Goal: Task Accomplishment & Management: Use online tool/utility

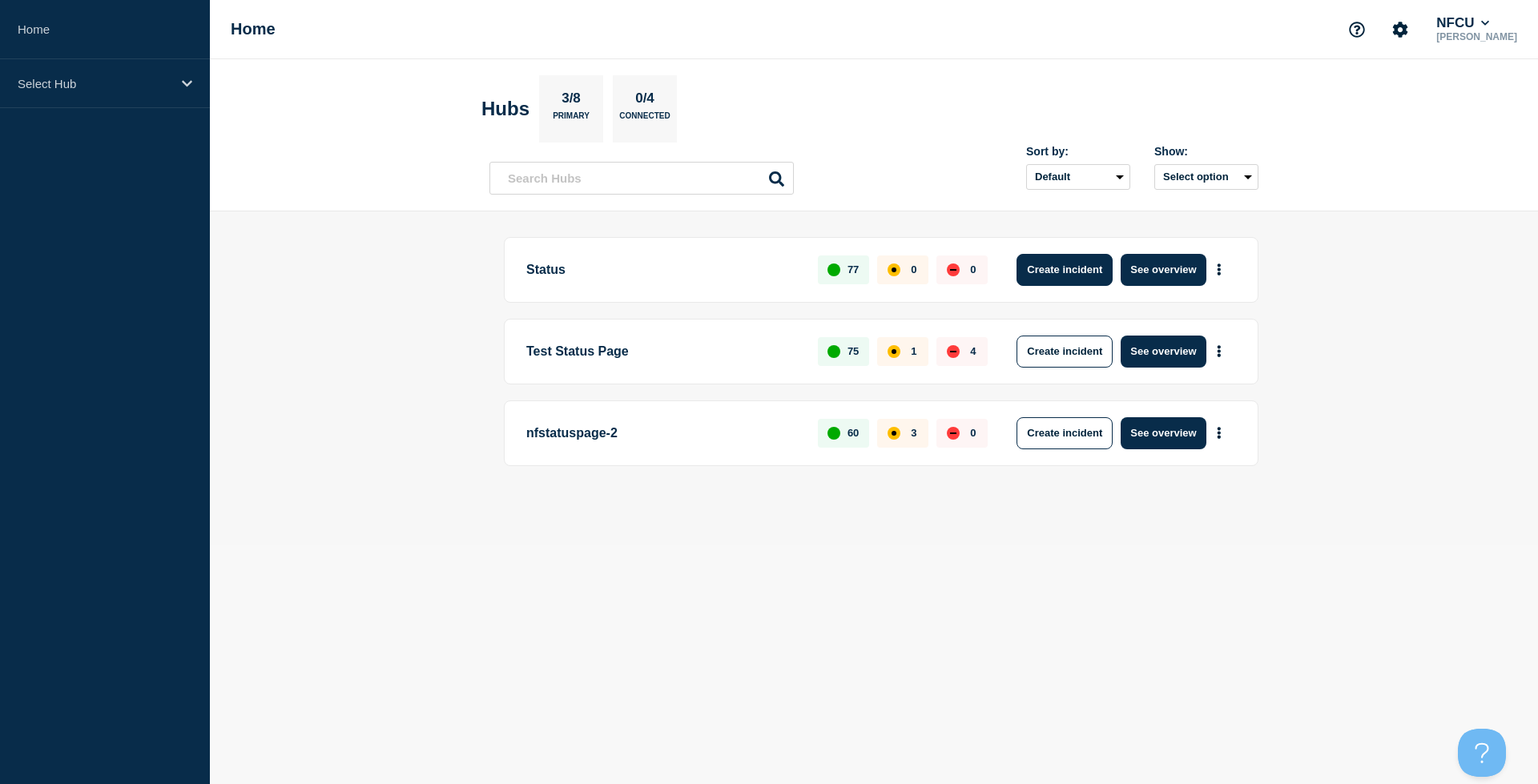
click at [1054, 277] on button "Create incident" at bounding box center [1064, 270] width 96 height 32
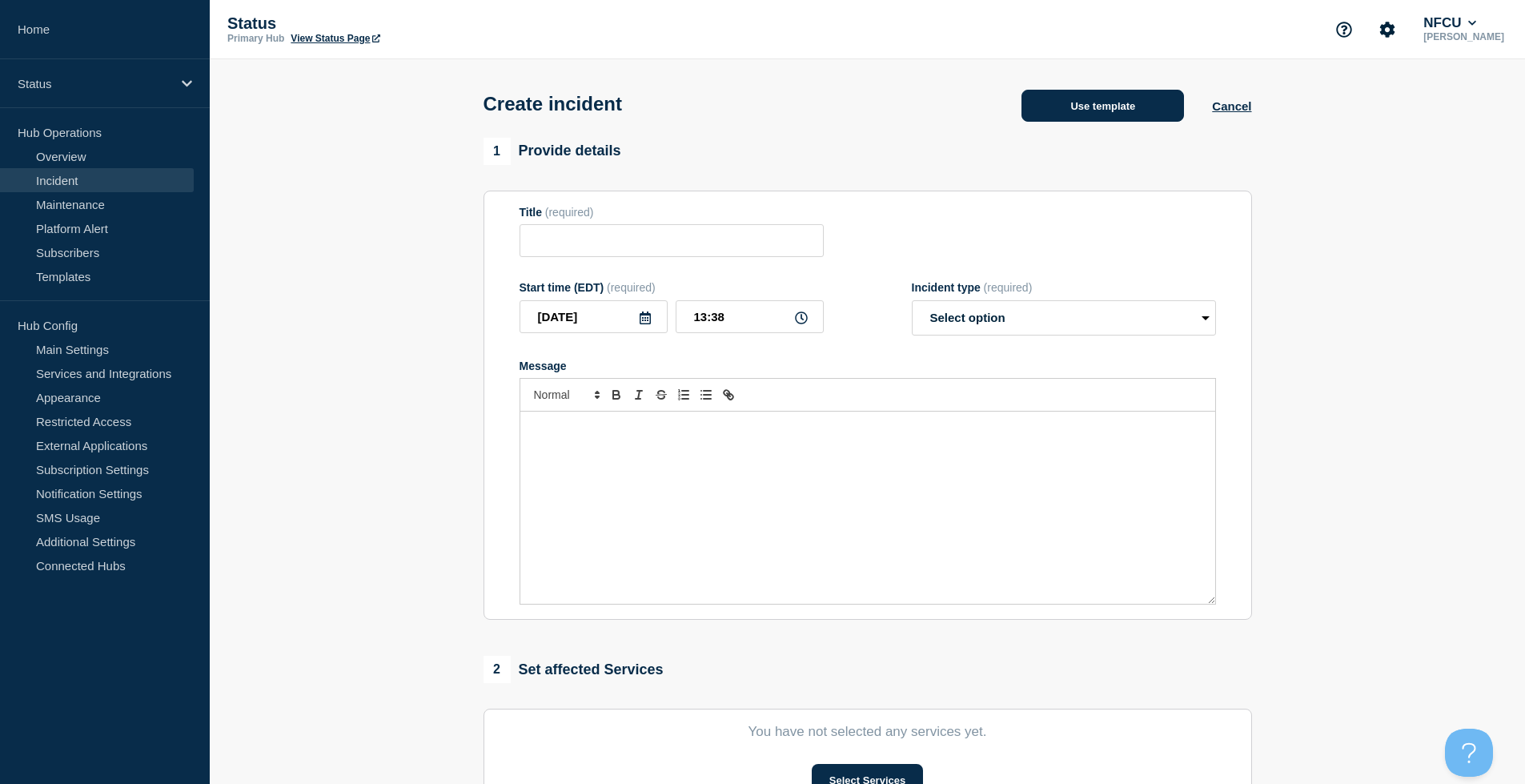
click at [1085, 117] on button "Use template" at bounding box center [1102, 106] width 163 height 32
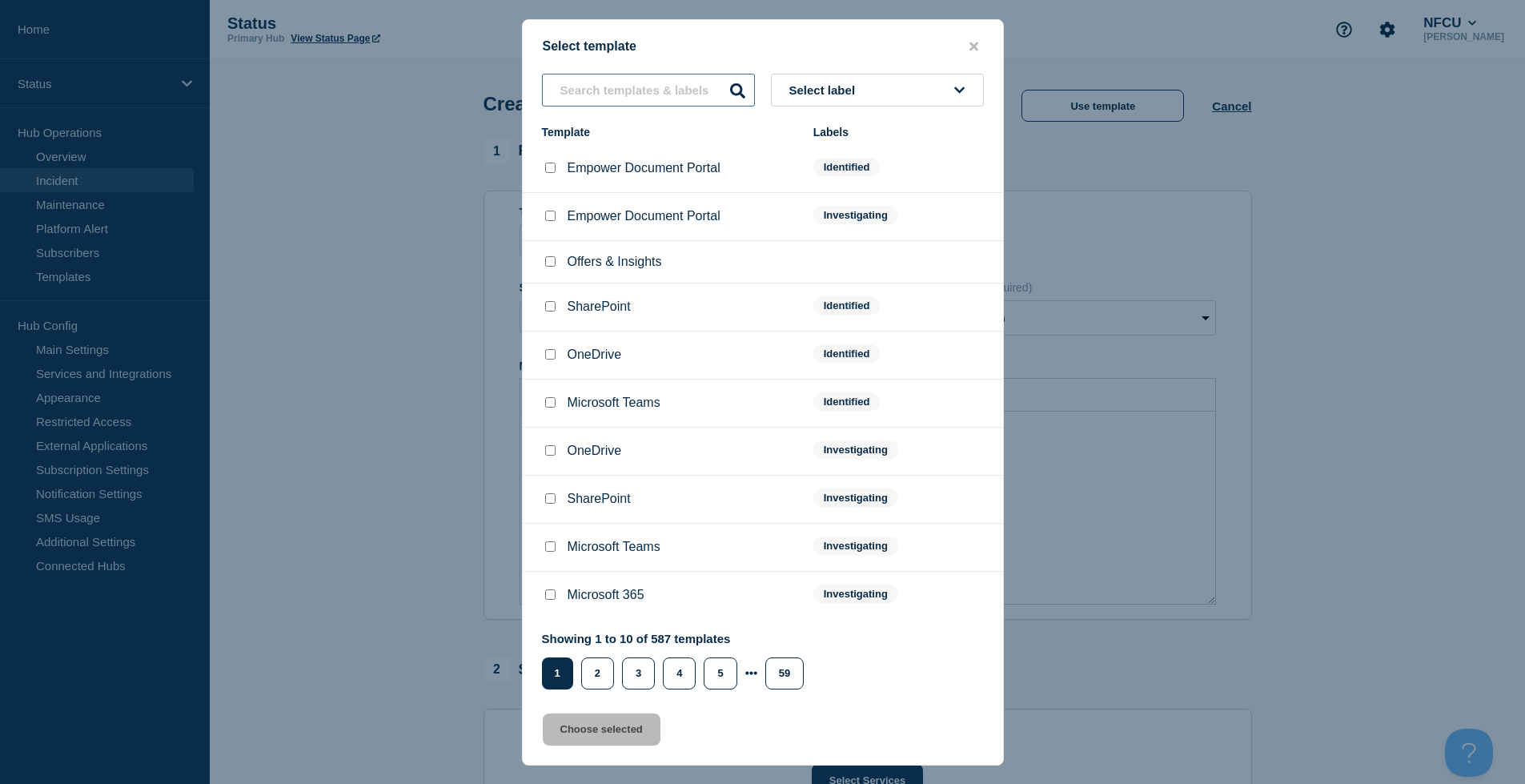
click at [671, 92] on input "text" at bounding box center [648, 90] width 213 height 33
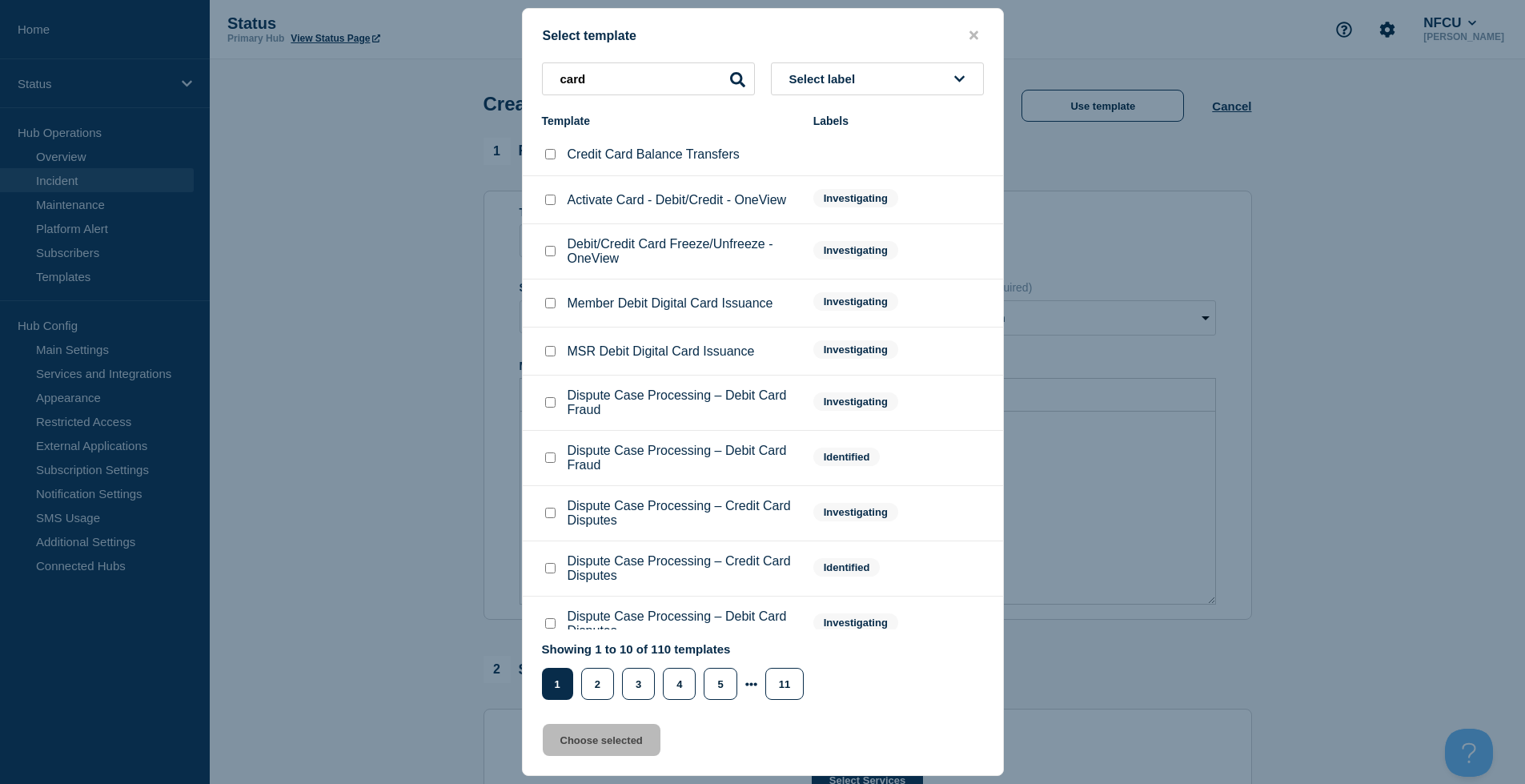
click at [813, 88] on button "Select label" at bounding box center [878, 78] width 213 height 33
click at [837, 171] on button "Investigating" at bounding box center [878, 166] width 213 height 33
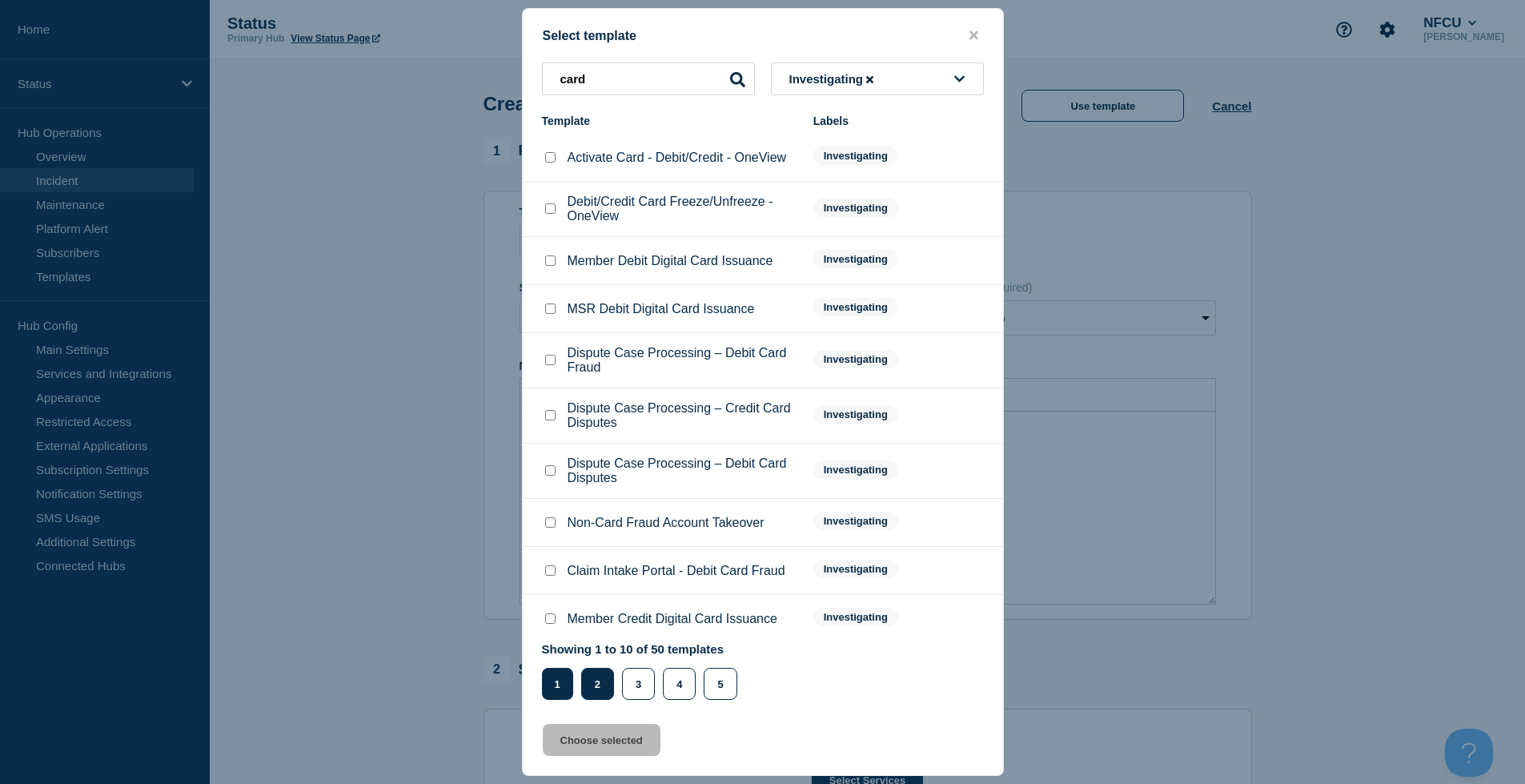
click at [599, 679] on button "2" at bounding box center [597, 684] width 33 height 32
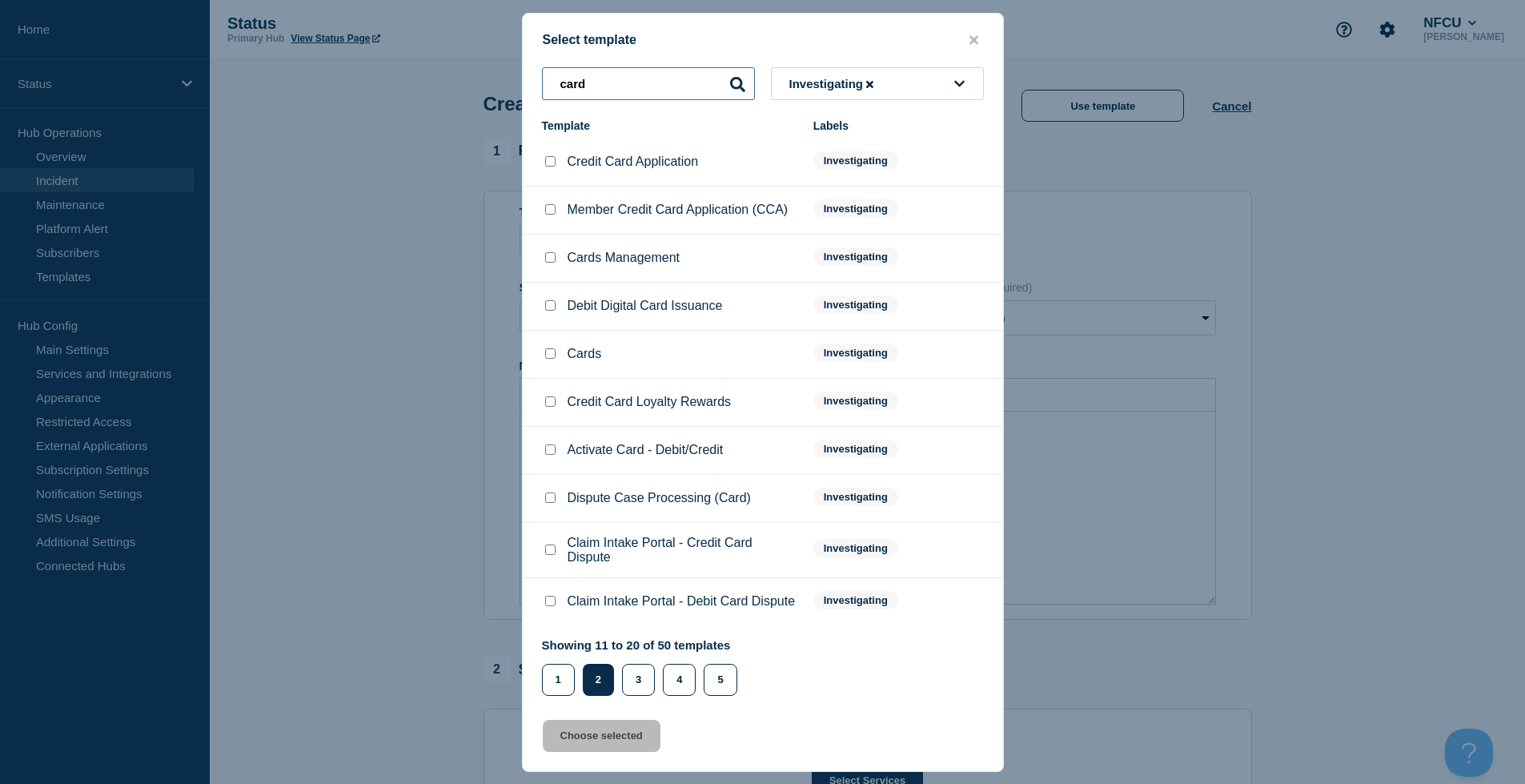
click at [621, 87] on input "card" at bounding box center [648, 84] width 213 height 33
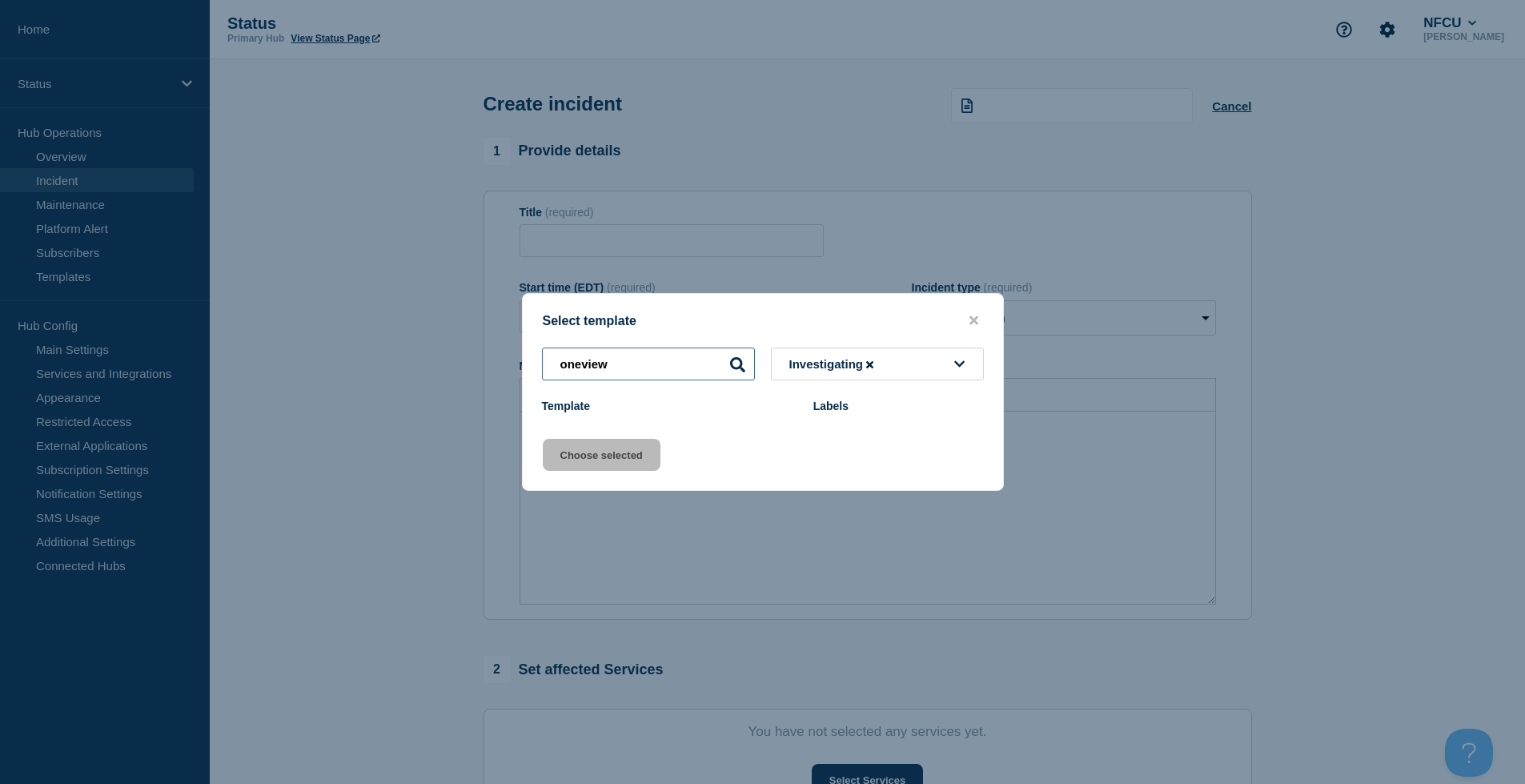
click at [637, 366] on input "oneview" at bounding box center [648, 363] width 213 height 33
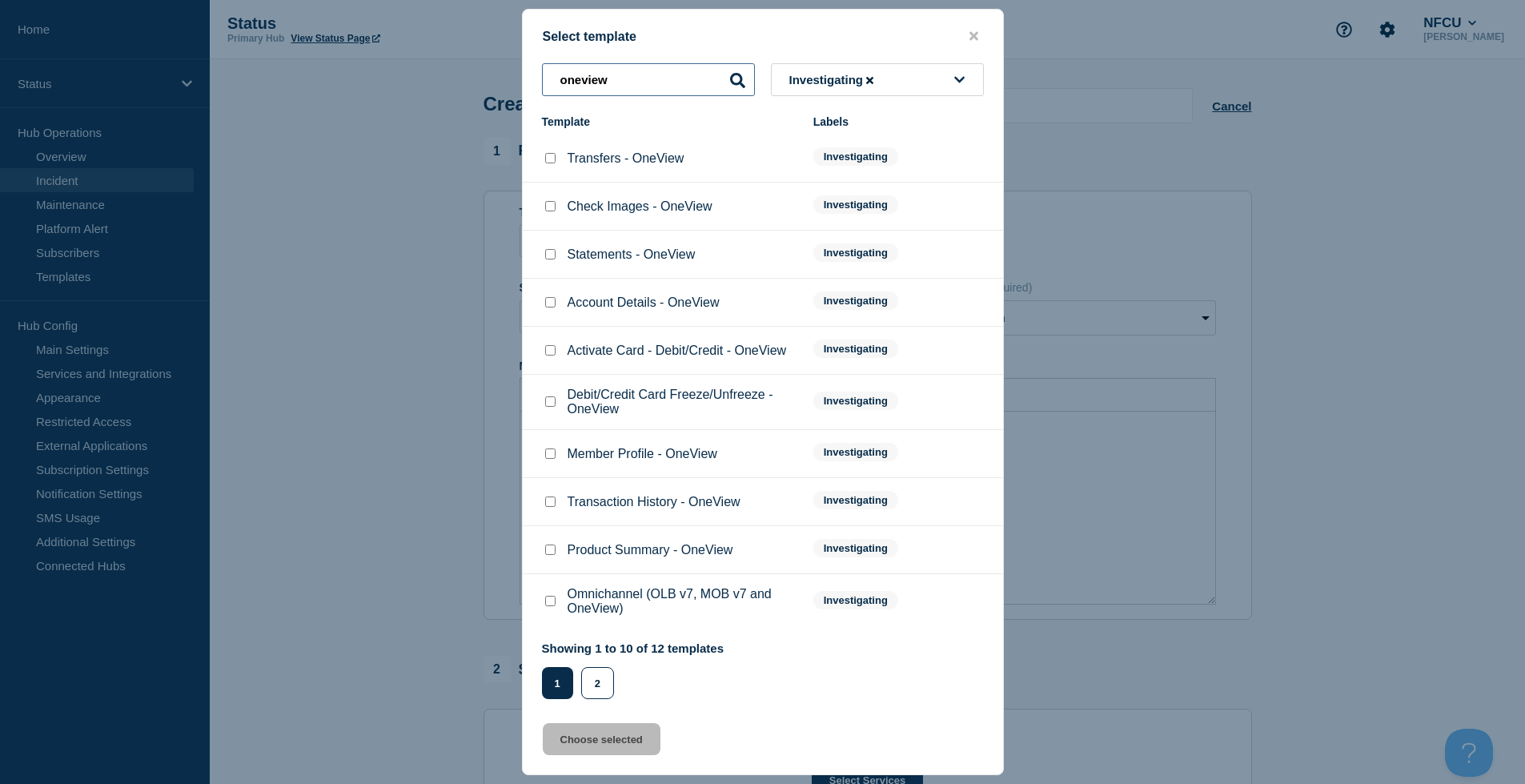
type input "oneview"
click at [550, 506] on input "Transaction History - OneView checkbox" at bounding box center [550, 502] width 11 height 11
checkbox input "true"
click at [603, 676] on button "2" at bounding box center [597, 683] width 33 height 32
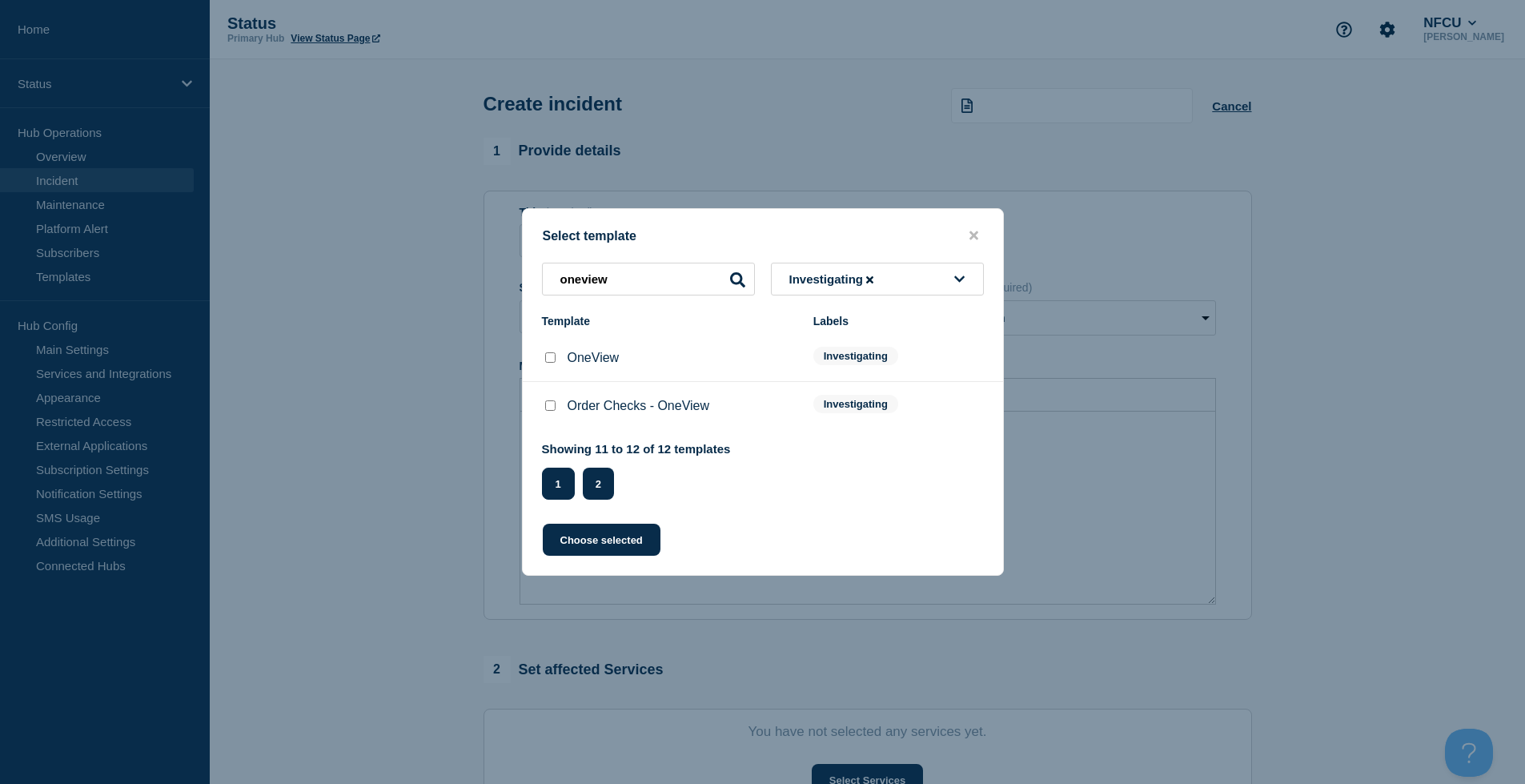
click at [559, 491] on button "1" at bounding box center [558, 484] width 33 height 32
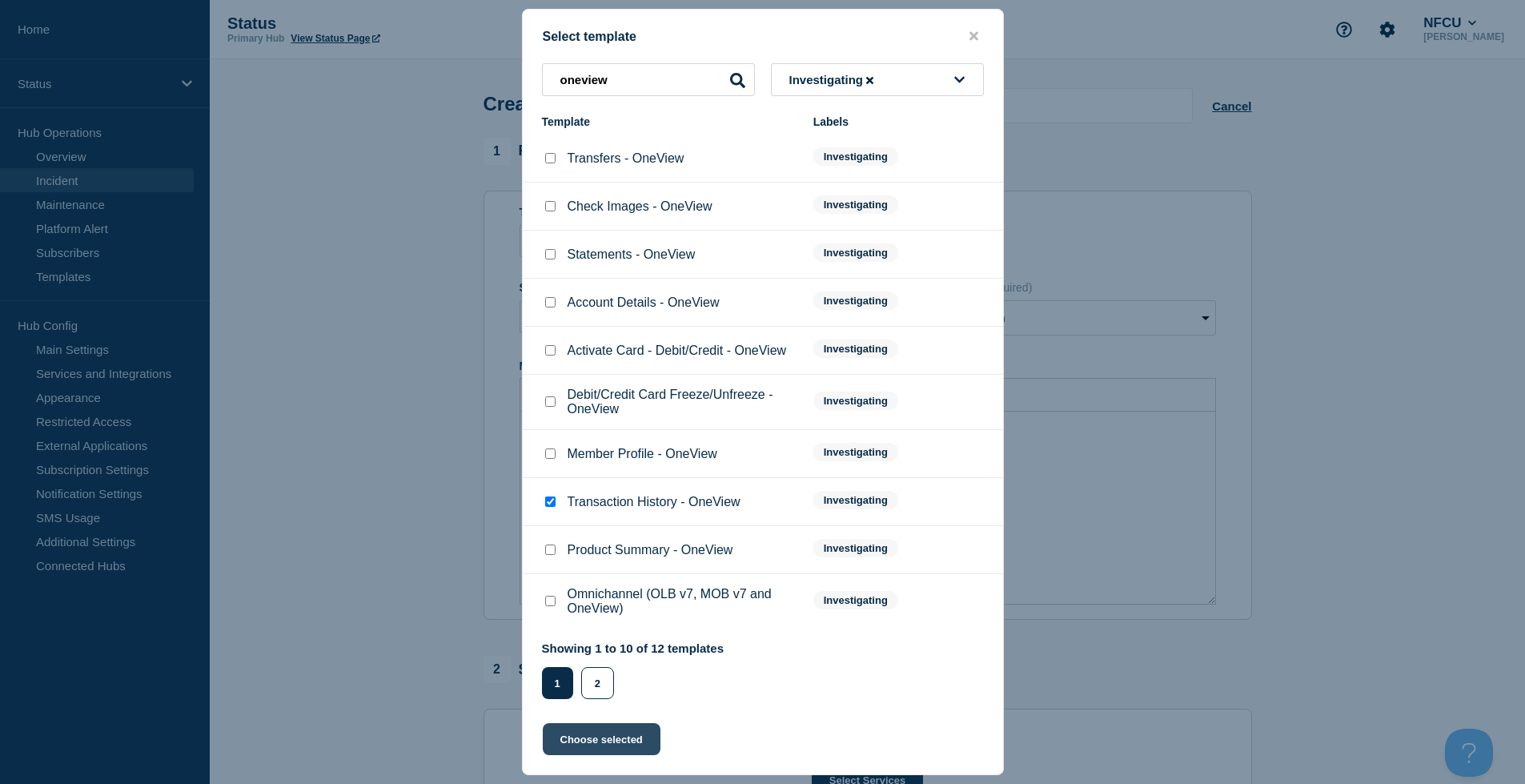
click at [607, 736] on button "Choose selected" at bounding box center [602, 739] width 118 height 32
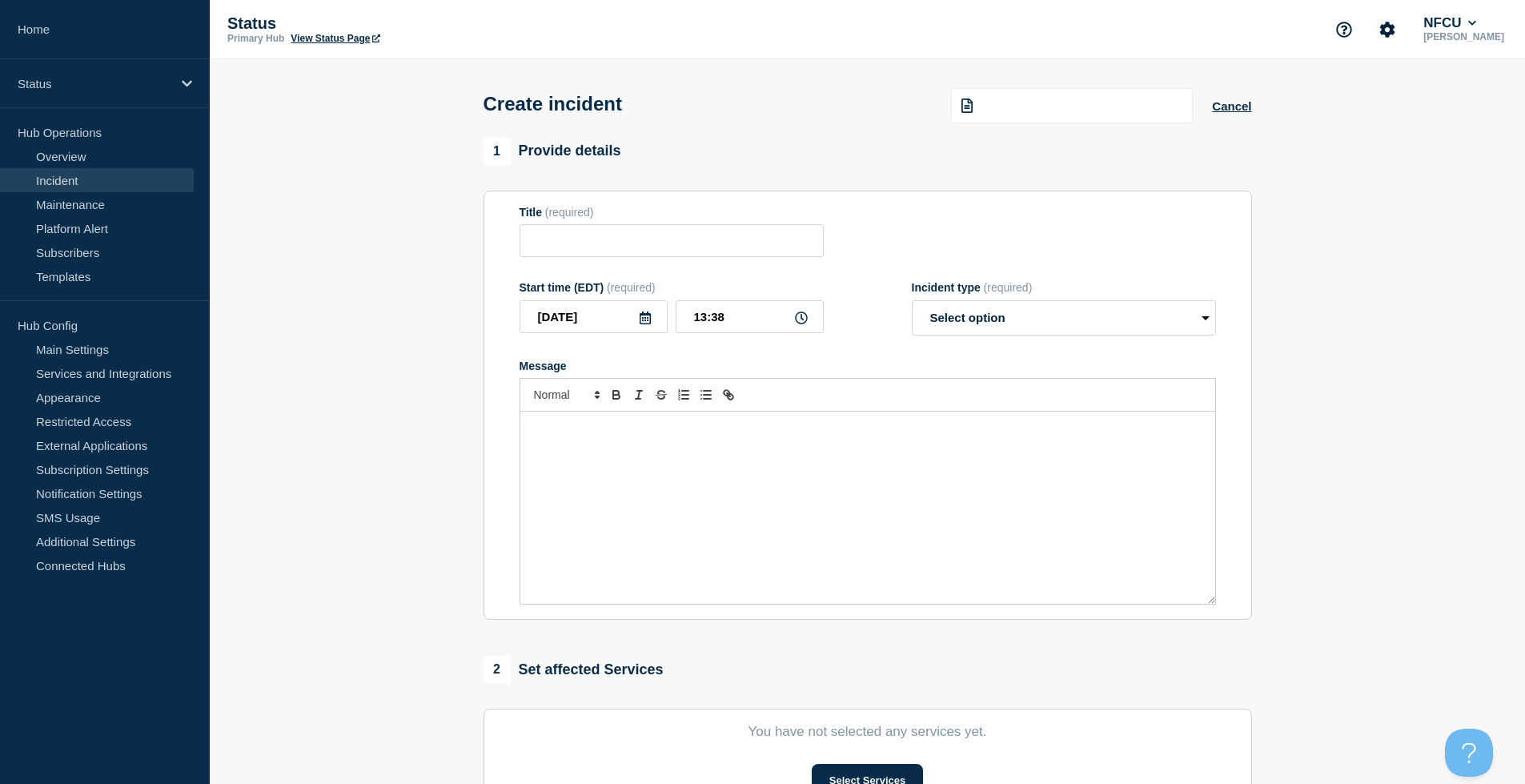
type input "Transaction History - OneView"
select select "investigating"
radio input "false"
radio input "true"
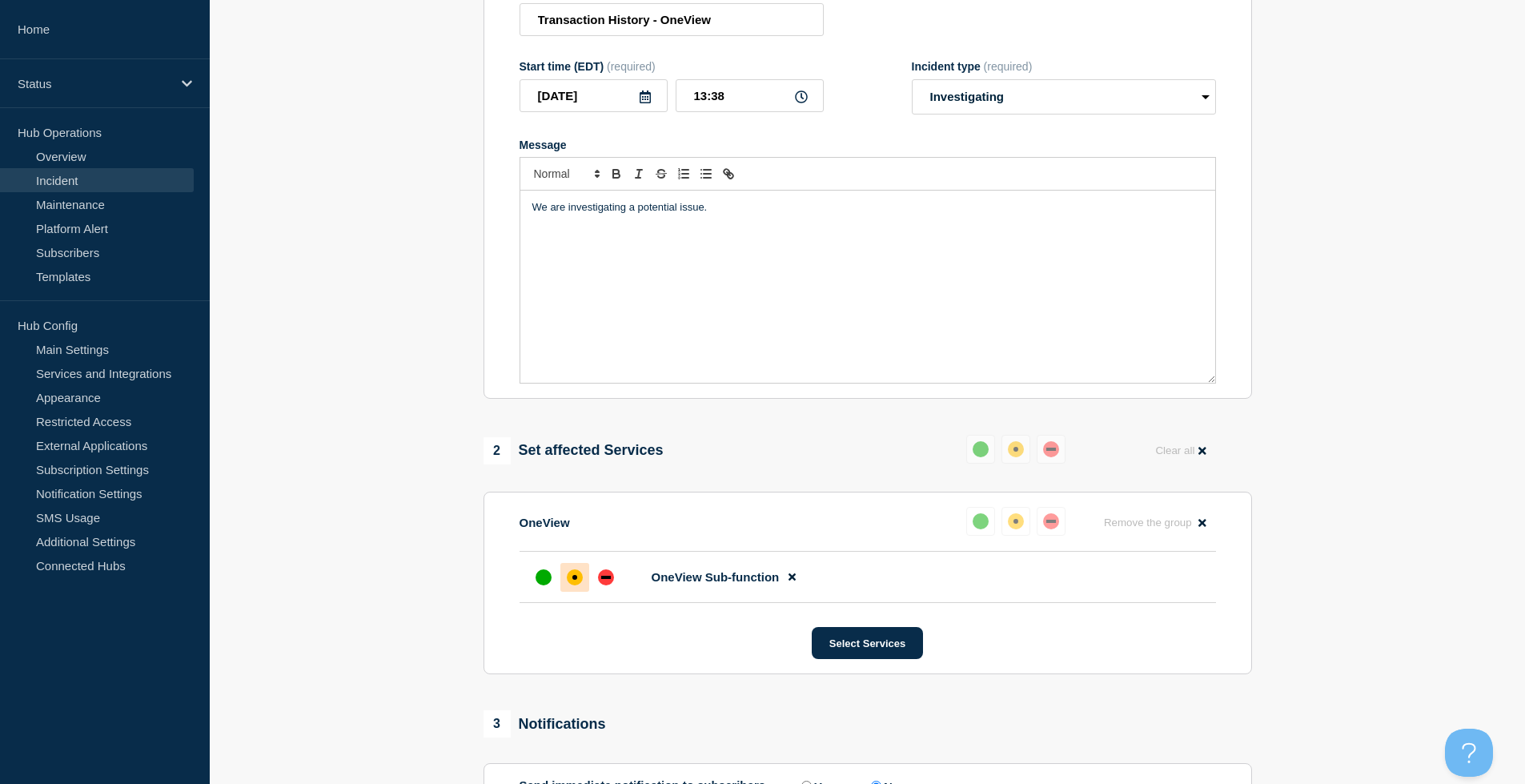
scroll to position [422, 0]
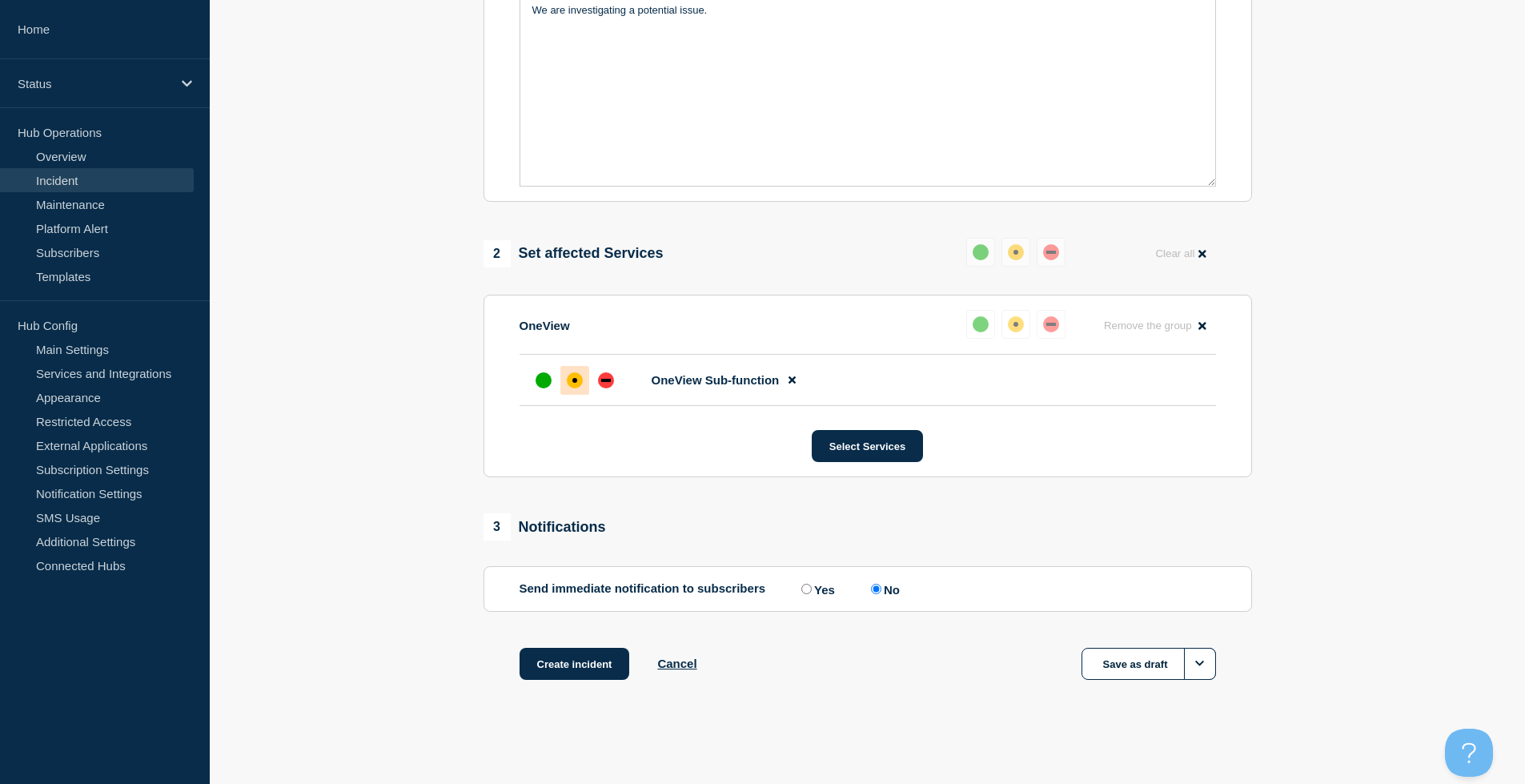
drag, startPoint x: 602, startPoint y: 660, endPoint x: 822, endPoint y: 724, distance: 229.1
click at [602, 660] on button "Create incident" at bounding box center [575, 664] width 111 height 32
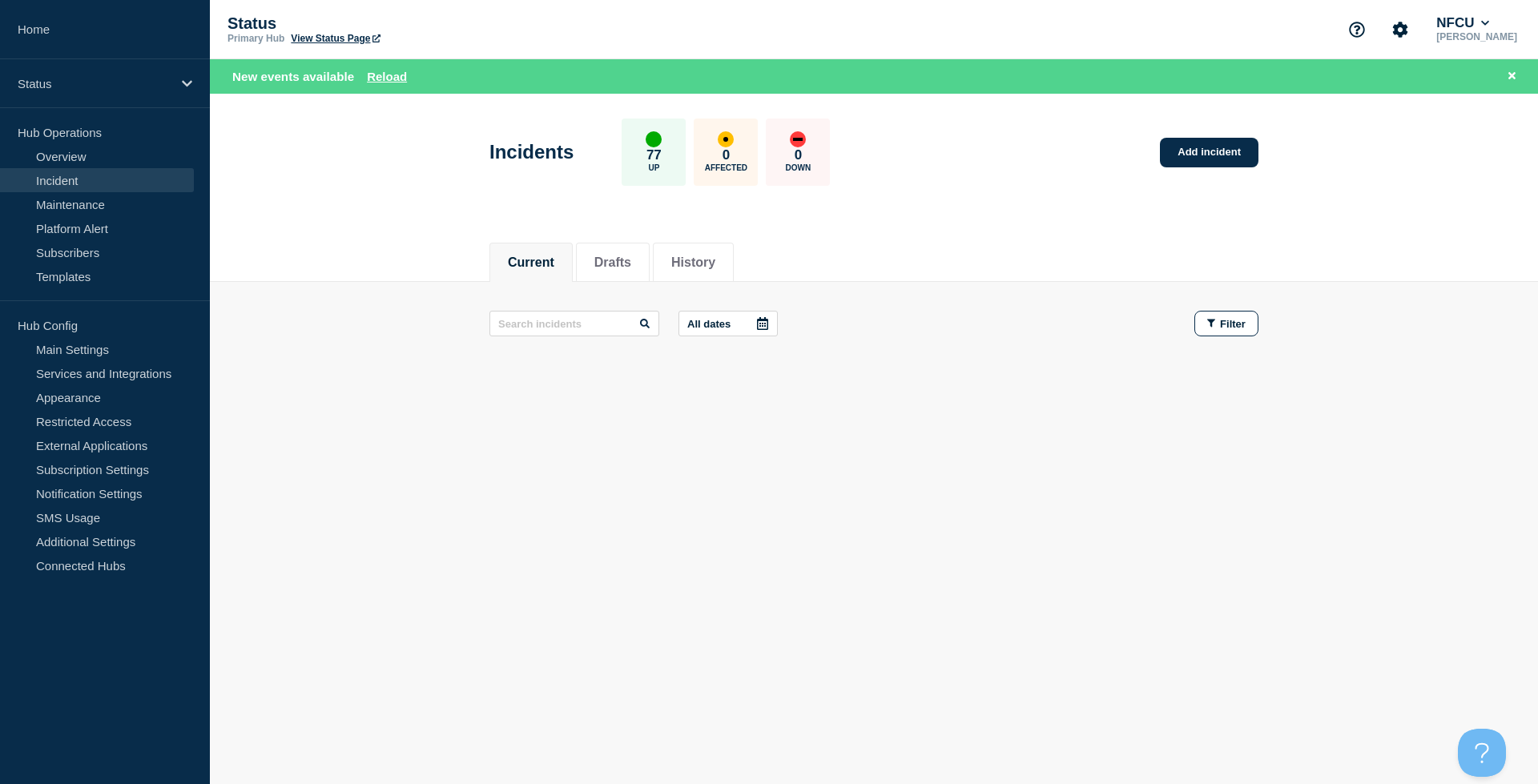
click at [103, 175] on link "Incident" at bounding box center [96, 180] width 193 height 24
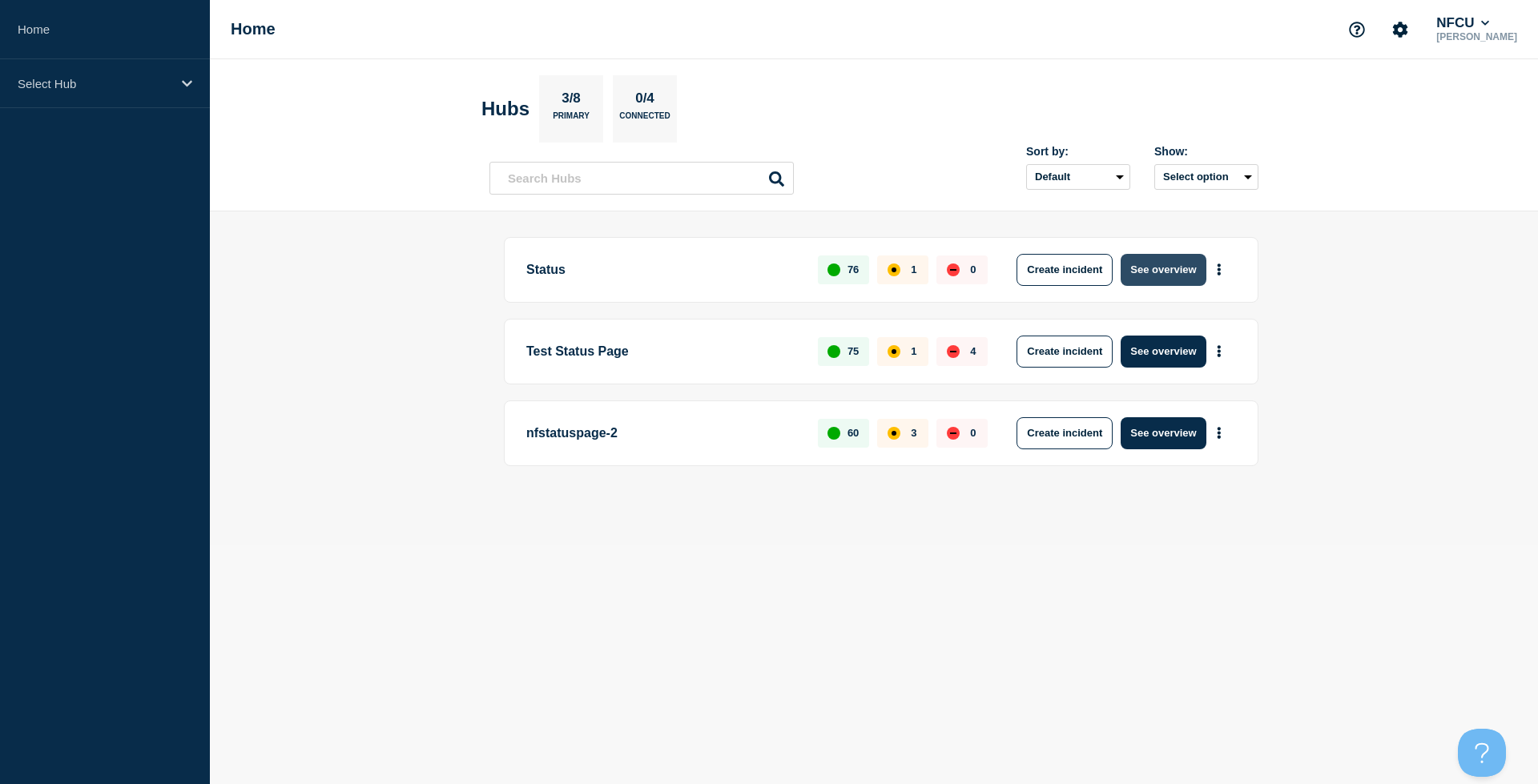
click at [1157, 267] on button "See overview" at bounding box center [1163, 270] width 85 height 32
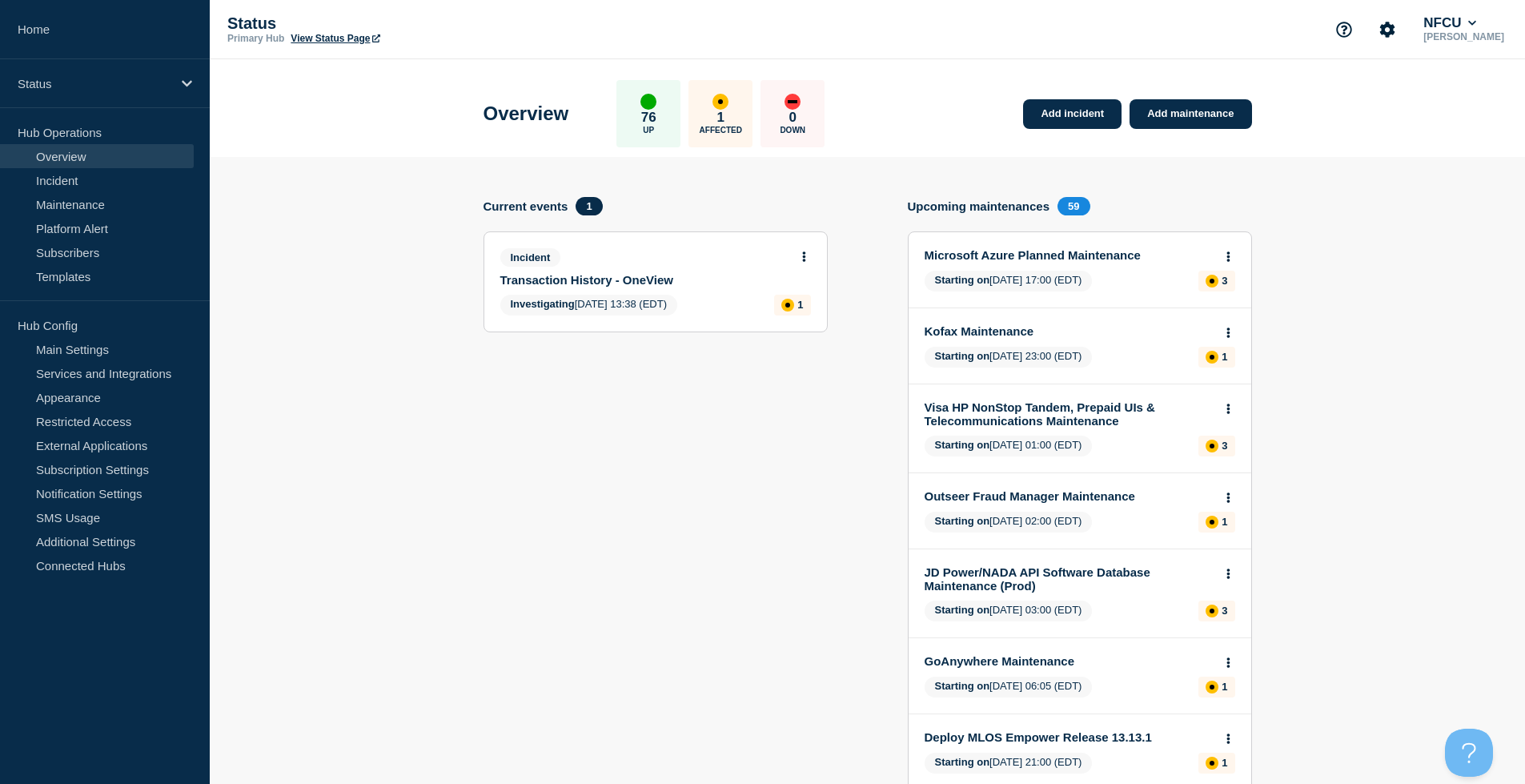
click at [806, 254] on icon at bounding box center [804, 257] width 4 height 11
click at [806, 316] on link "Update incident" at bounding box center [803, 316] width 77 height 13
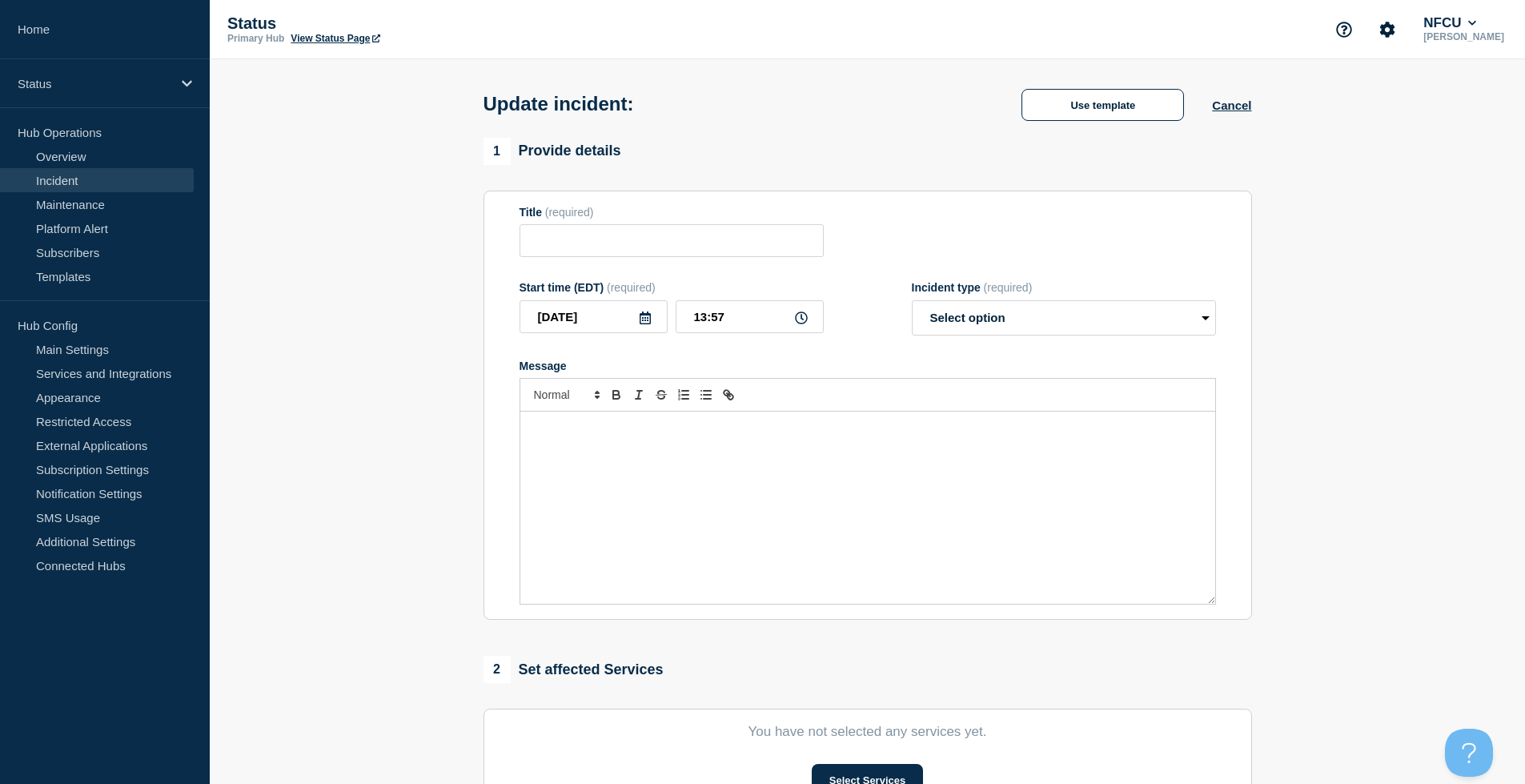
type input "Transaction History - OneView"
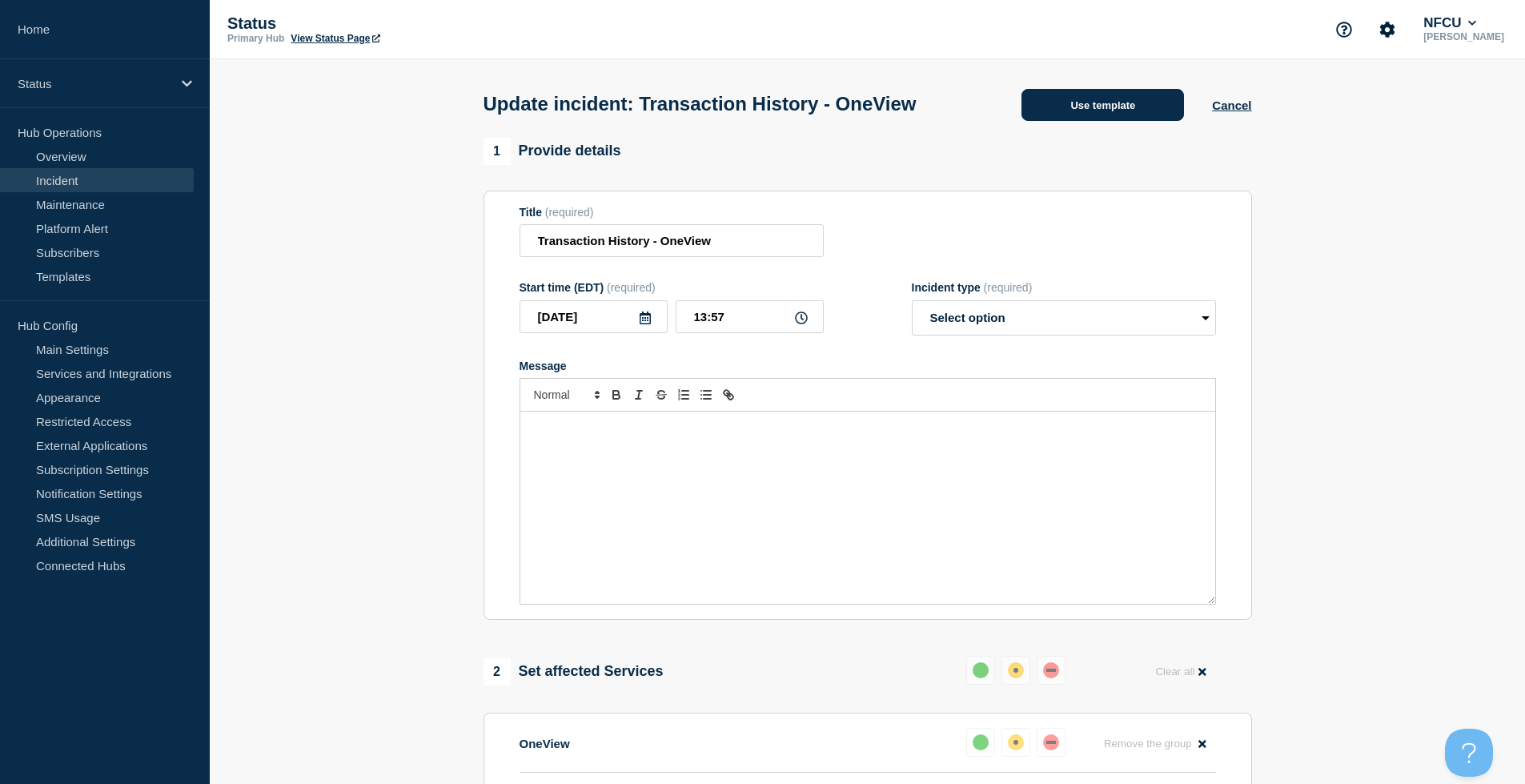
click at [1067, 115] on button "Use template" at bounding box center [1102, 105] width 163 height 32
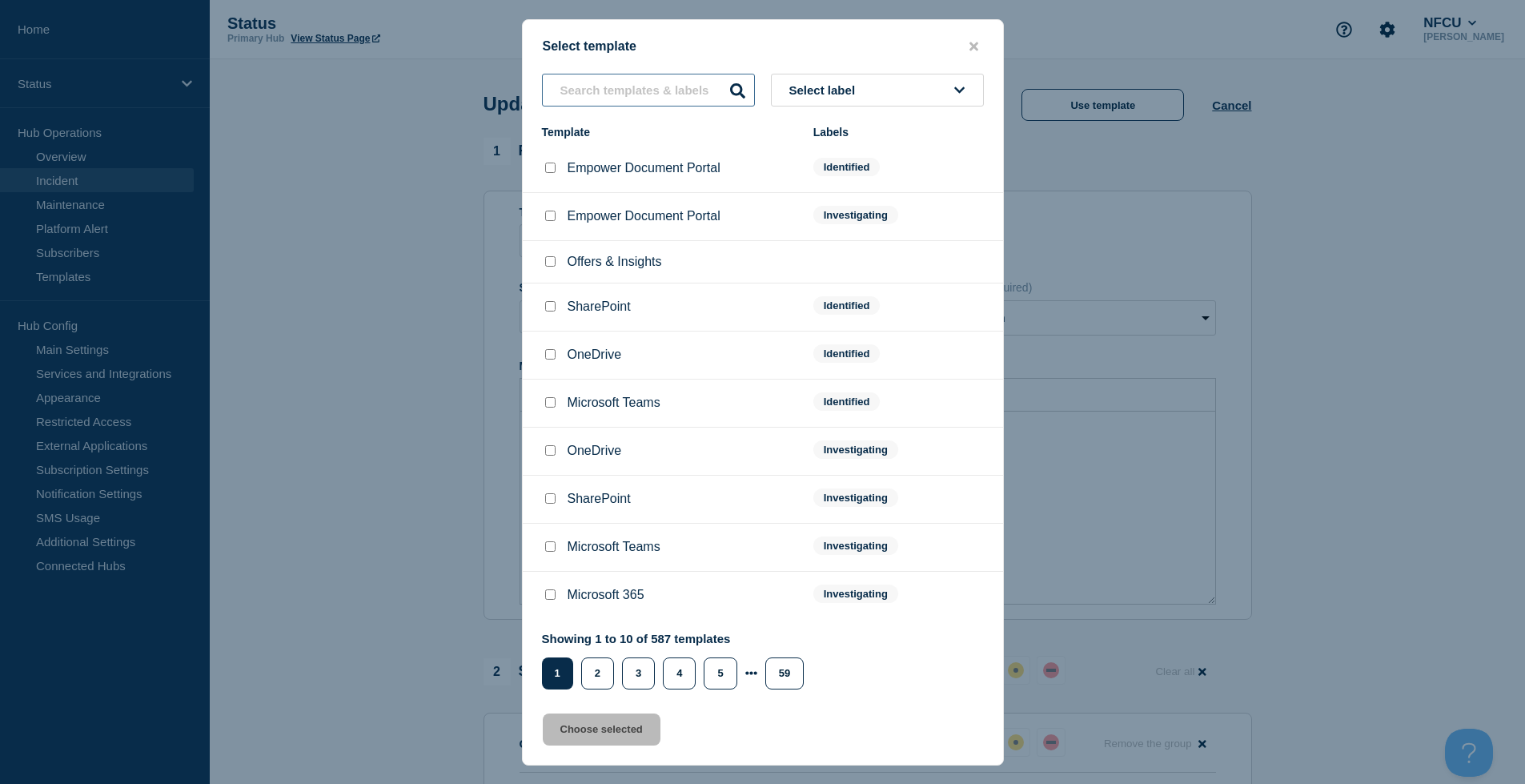
click at [682, 85] on input "text" at bounding box center [648, 90] width 213 height 33
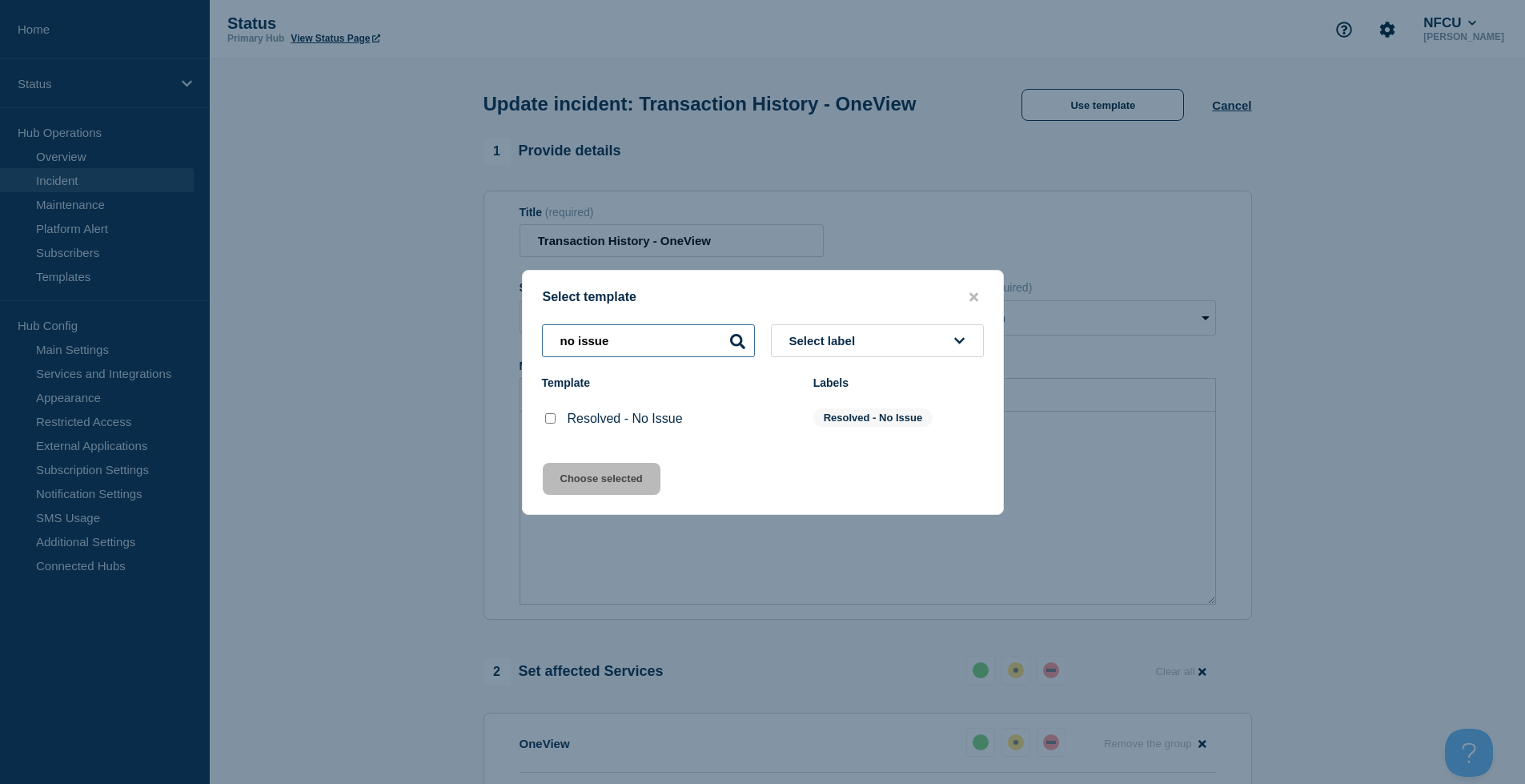
type input "no issue"
click at [639, 418] on p "Resolved - No Issue" at bounding box center [625, 419] width 115 height 14
click at [548, 421] on input "Resolved - No Issue checkbox" at bounding box center [550, 418] width 11 height 11
checkbox input "true"
click at [589, 476] on button "Choose selected" at bounding box center [602, 479] width 118 height 32
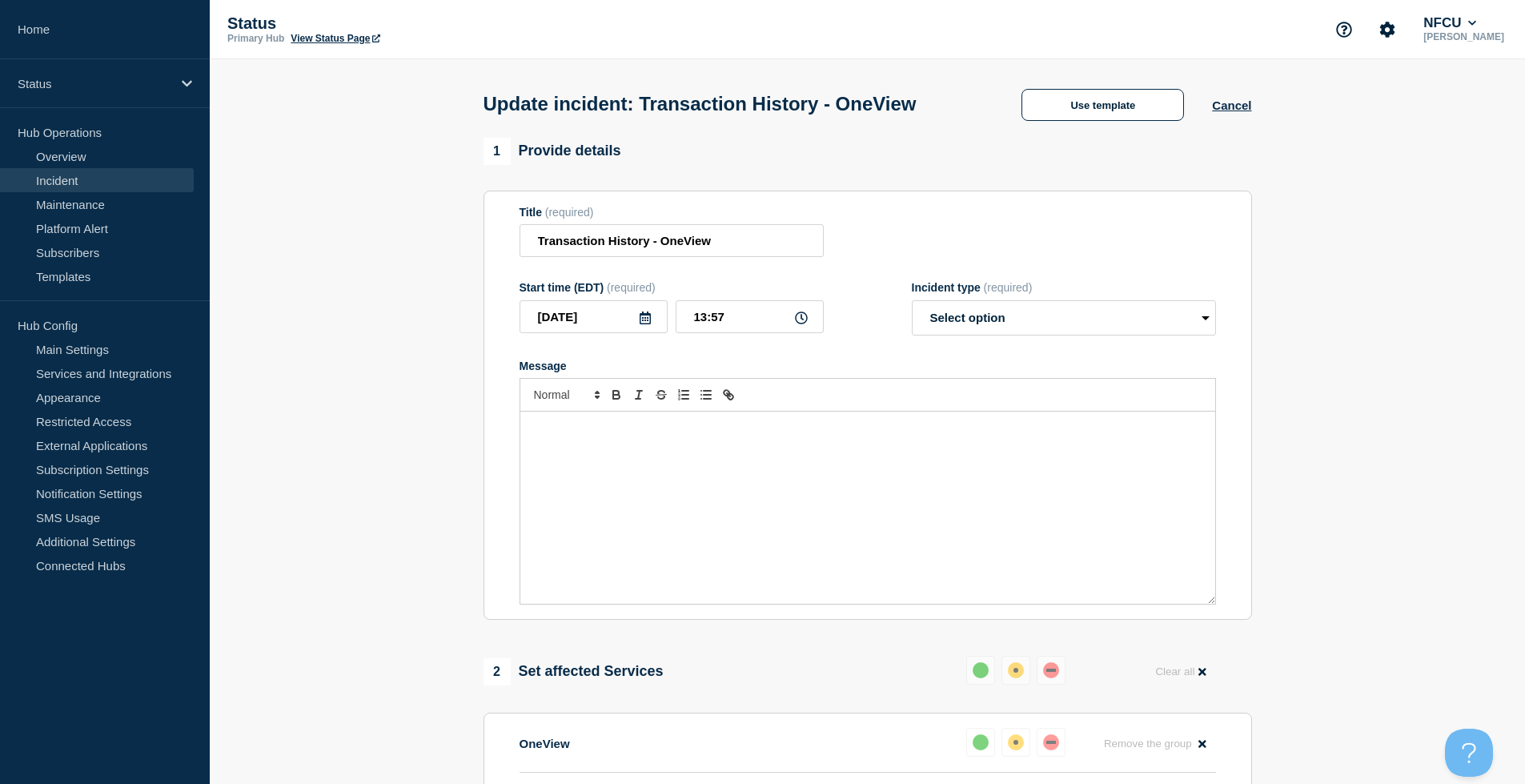
select select "resolved"
radio input "false"
radio input "true"
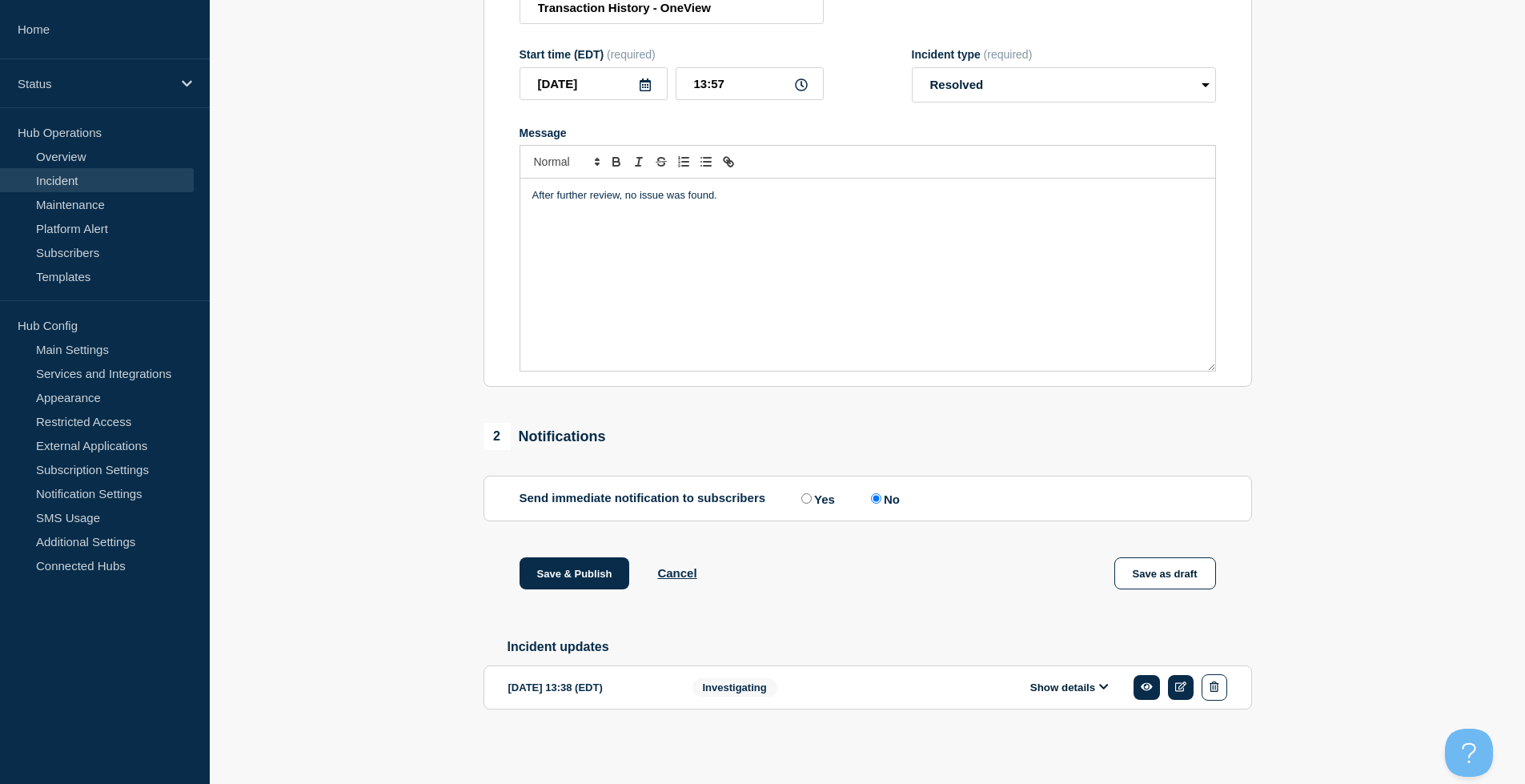
scroll to position [267, 0]
click at [299, 340] on section "1 Provide details Title (required) Transaction History - OneView Start time (ED…" at bounding box center [867, 332] width 1315 height 855
click at [597, 567] on button "Save & Publish" at bounding box center [575, 574] width 111 height 32
